Goal: Transaction & Acquisition: Register for event/course

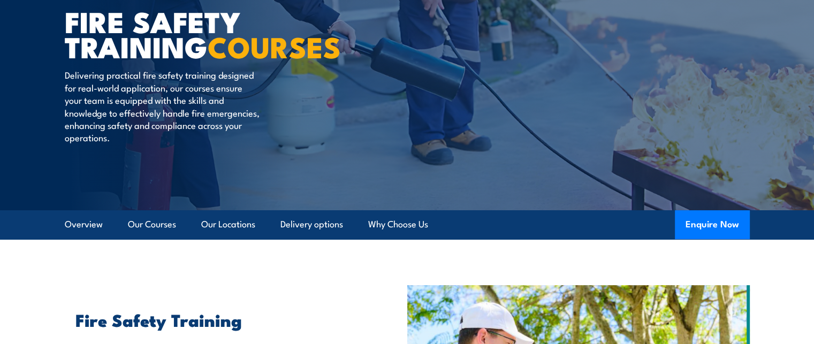
scroll to position [107, 0]
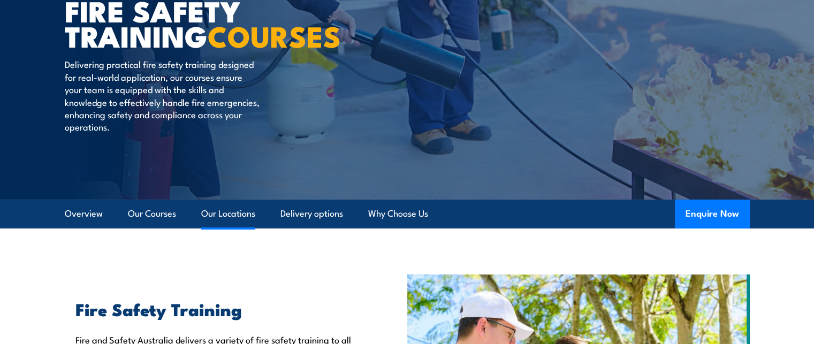
click at [244, 214] on link "Our Locations" at bounding box center [228, 214] width 54 height 28
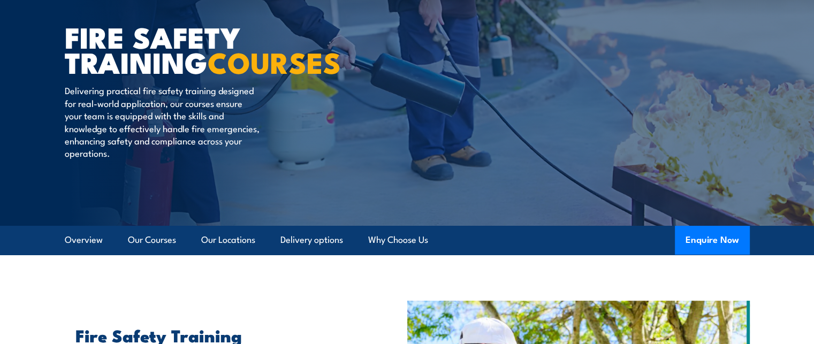
scroll to position [0, 0]
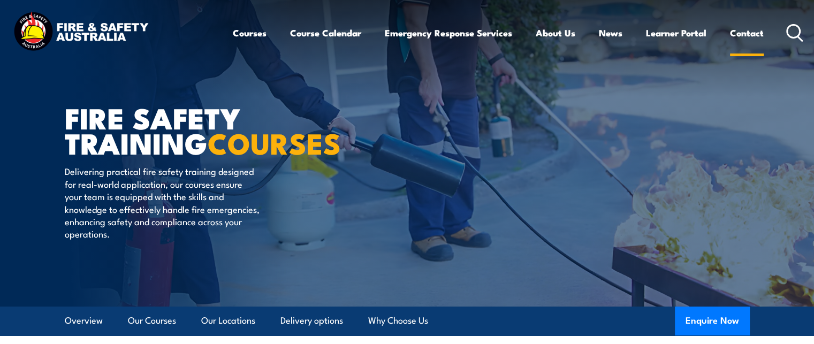
click at [751, 34] on link "Contact" at bounding box center [747, 33] width 34 height 28
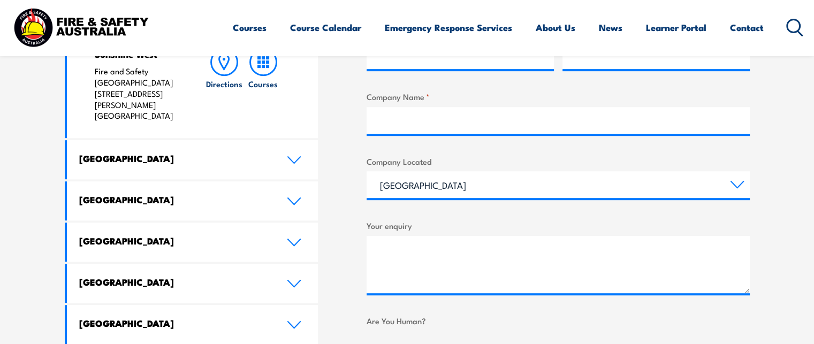
scroll to position [535, 0]
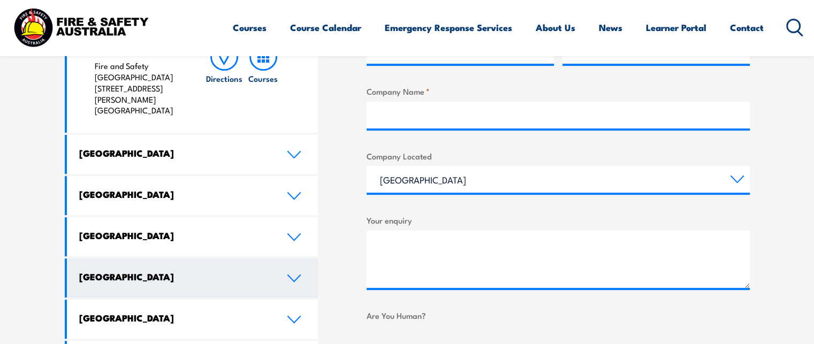
click at [291, 274] on icon at bounding box center [294, 278] width 14 height 9
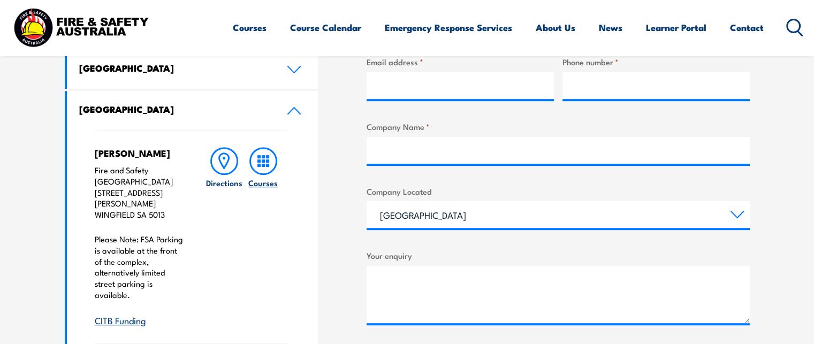
scroll to position [482, 0]
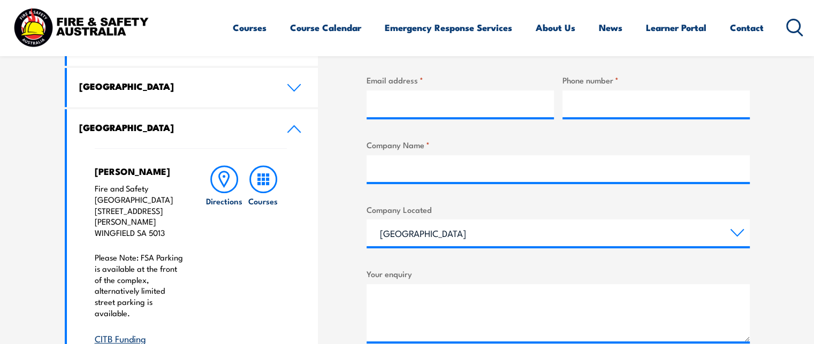
click at [296, 128] on icon at bounding box center [294, 129] width 14 height 9
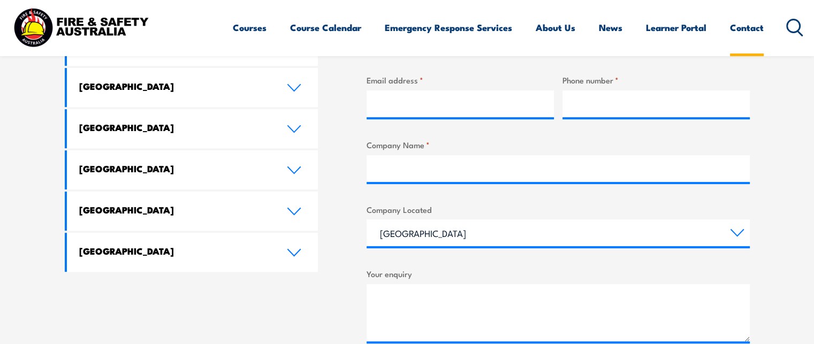
click at [746, 27] on link "Contact" at bounding box center [747, 27] width 34 height 28
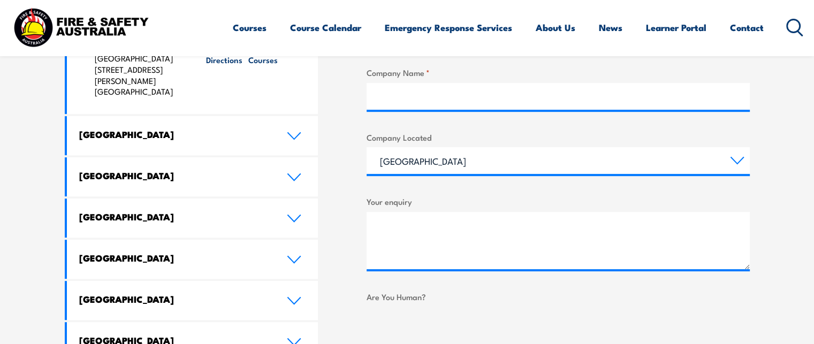
scroll to position [535, 0]
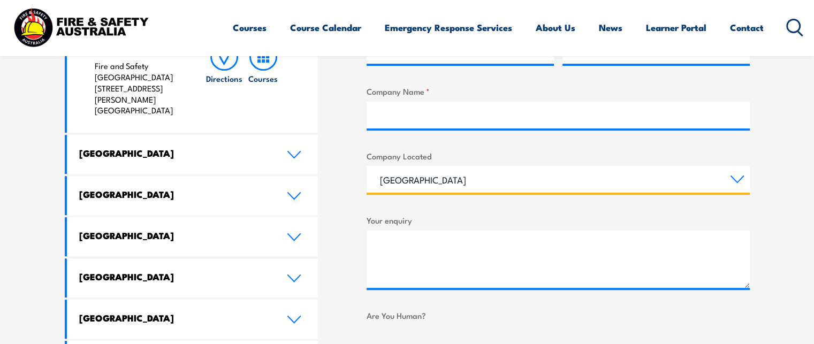
click at [739, 179] on select "Queensland New South Wales Australian Capital Territory Victoria South Australi…" at bounding box center [558, 179] width 383 height 27
select select "South Australia"
click at [367, 166] on select "Queensland New South Wales Australian Capital Territory Victoria South Australi…" at bounding box center [558, 179] width 383 height 27
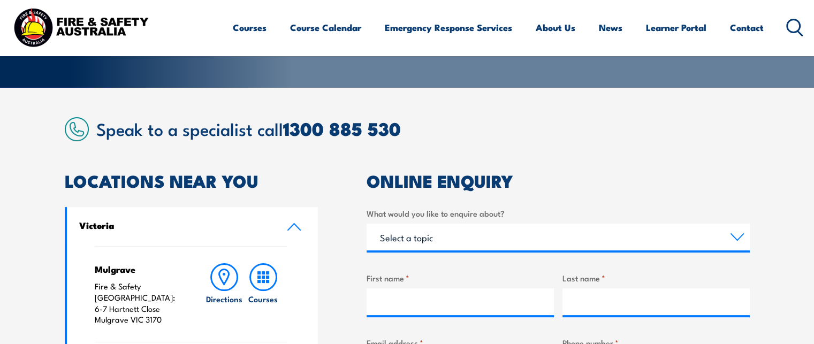
scroll to position [214, 0]
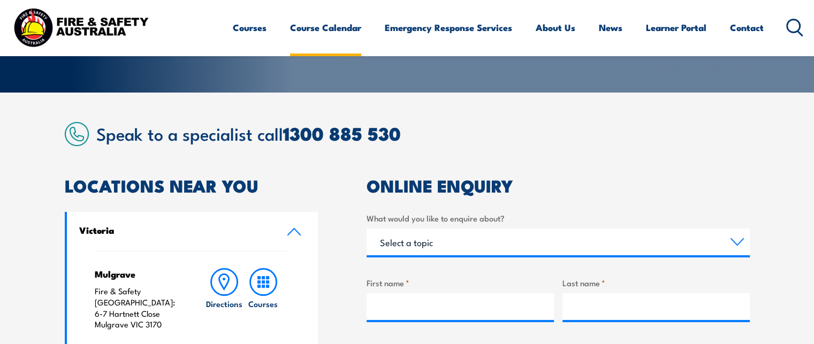
click at [335, 26] on link "Course Calendar" at bounding box center [325, 27] width 71 height 28
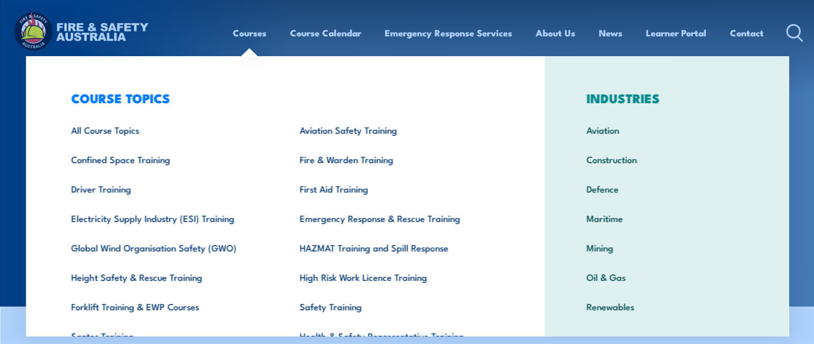
click at [246, 31] on link "Courses" at bounding box center [250, 33] width 34 height 28
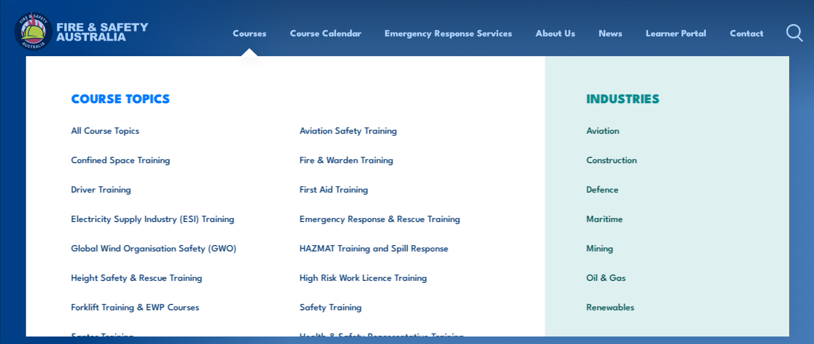
click at [246, 34] on link "Courses" at bounding box center [250, 33] width 34 height 28
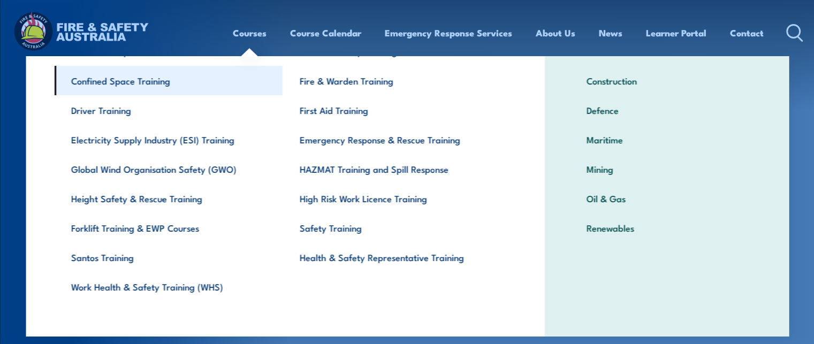
scroll to position [84, 0]
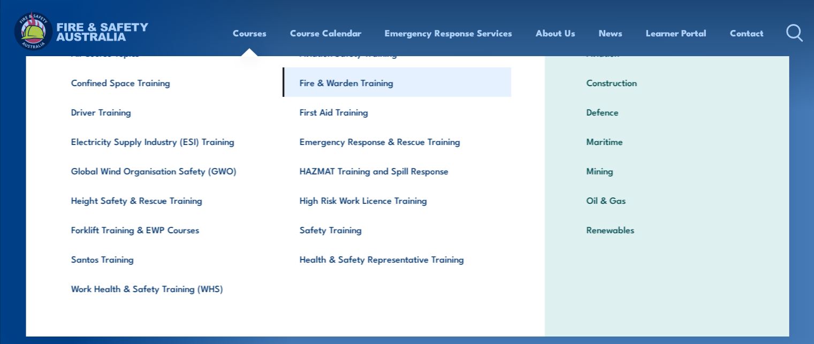
scroll to position [84, 0]
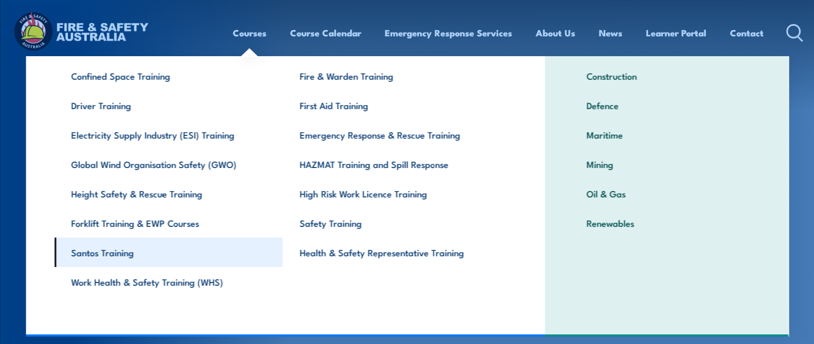
click at [122, 252] on link "Santos Training" at bounding box center [168, 252] width 229 height 29
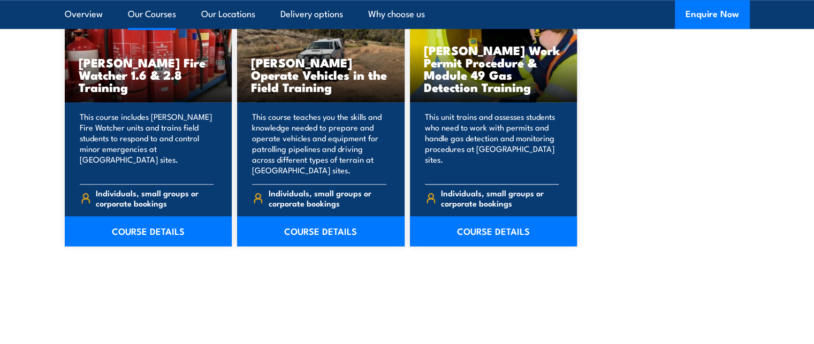
scroll to position [964, 0]
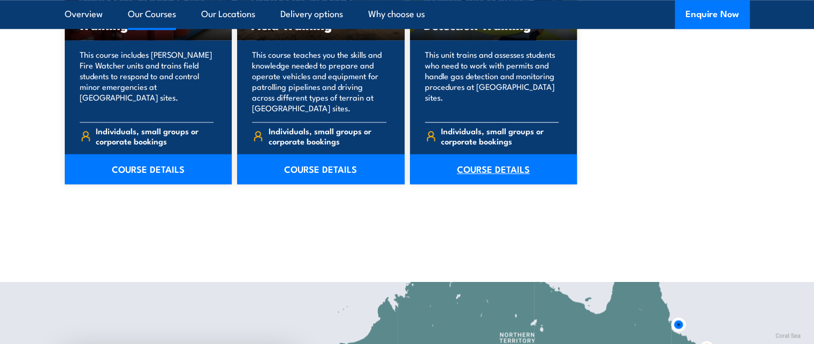
click at [478, 168] on link "COURSE DETAILS" at bounding box center [494, 169] width 168 height 30
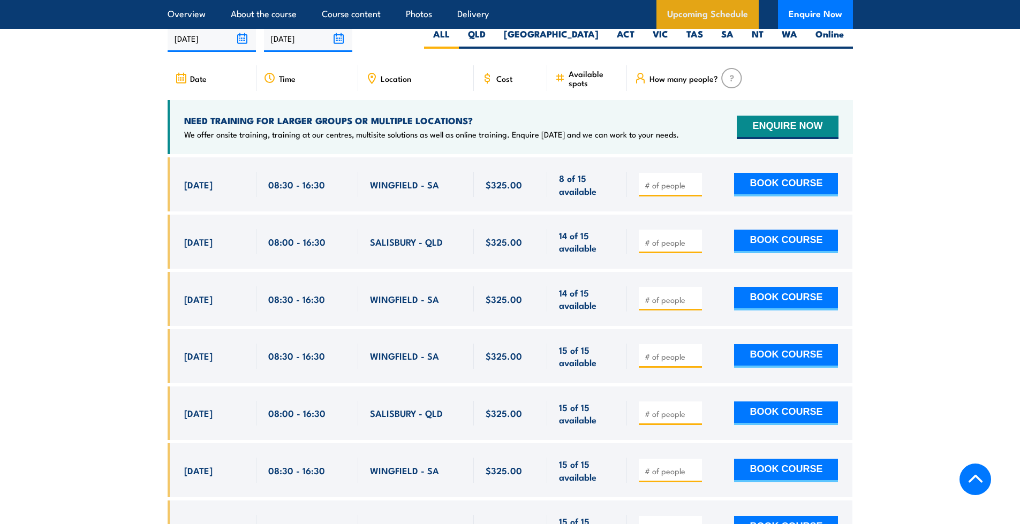
scroll to position [1820, 0]
